Goal: Find contact information: Find contact information

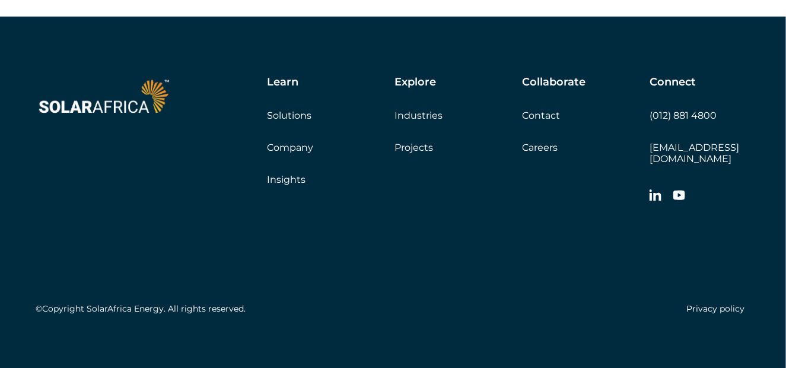
scroll to position [3446, 0]
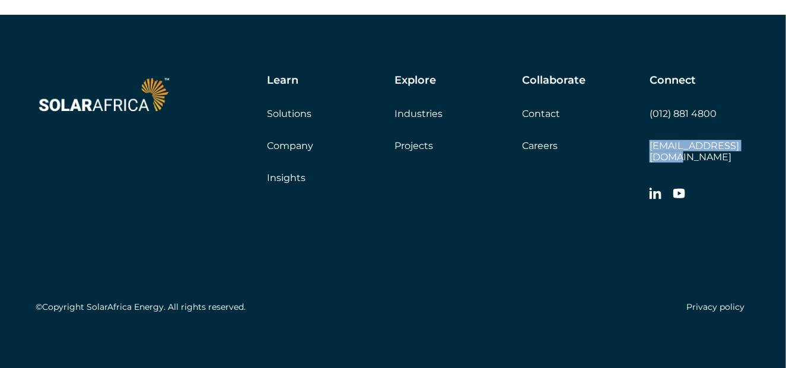
drag, startPoint x: 746, startPoint y: 147, endPoint x: 650, endPoint y: 152, distance: 95.7
click at [650, 152] on div "Learn Solutions Company Insights Explore Industries Projects Collaborate Contac…" at bounding box center [393, 196] width 786 height 363
copy link "[EMAIL_ADDRESS][DOMAIN_NAME]"
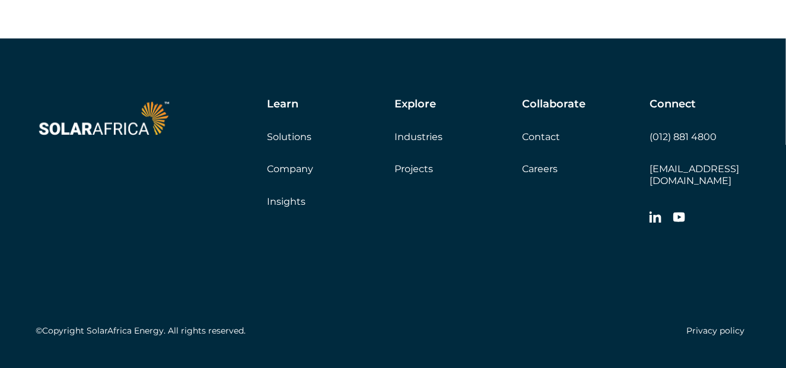
scroll to position [1988, 0]
